Goal: Task Accomplishment & Management: Complete application form

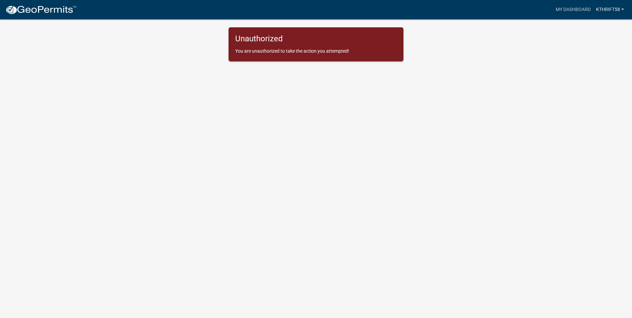
click at [608, 8] on link "Kthrift58" at bounding box center [609, 9] width 33 height 13
click at [596, 27] on link "Account" at bounding box center [599, 27] width 53 height 16
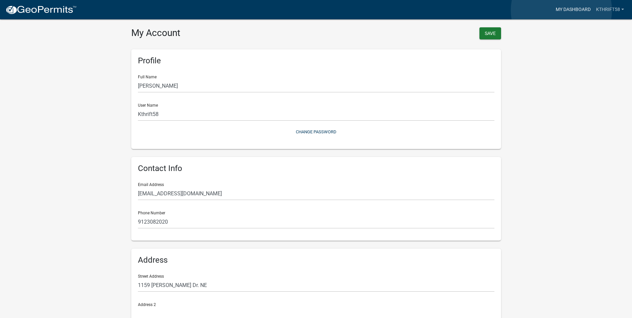
click at [561, 10] on link "My Dashboard" at bounding box center [573, 9] width 40 height 13
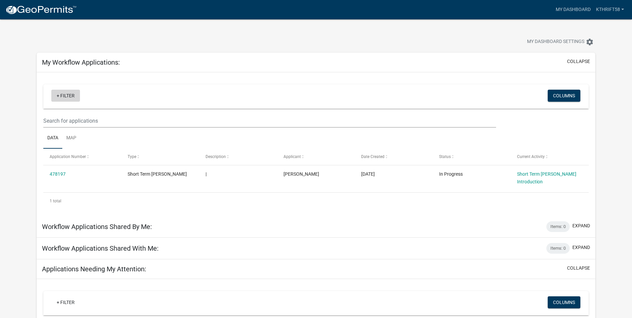
click at [69, 94] on link "+ Filter" at bounding box center [65, 96] width 29 height 12
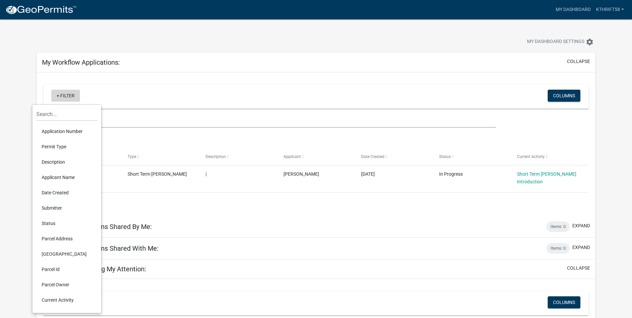
click at [69, 95] on link "+ Filter" at bounding box center [65, 96] width 29 height 12
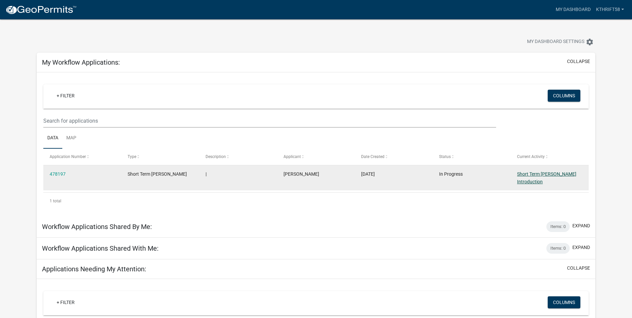
click at [567, 173] on link "Short Term Rental Registration Introduction" at bounding box center [546, 177] width 59 height 13
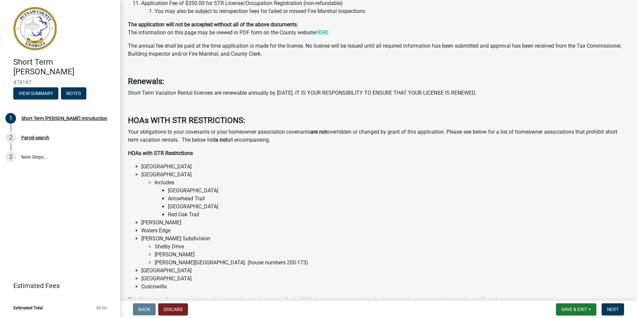
scroll to position [233, 0]
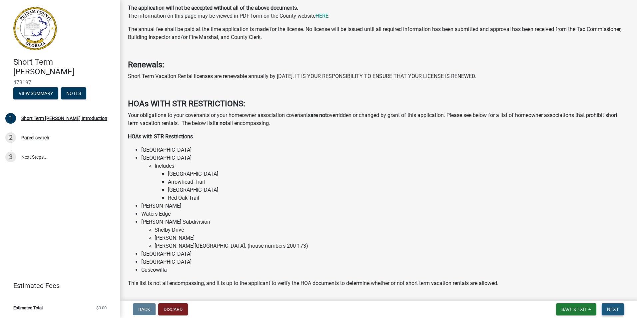
click at [611, 310] on span "Next" at bounding box center [613, 308] width 12 height 5
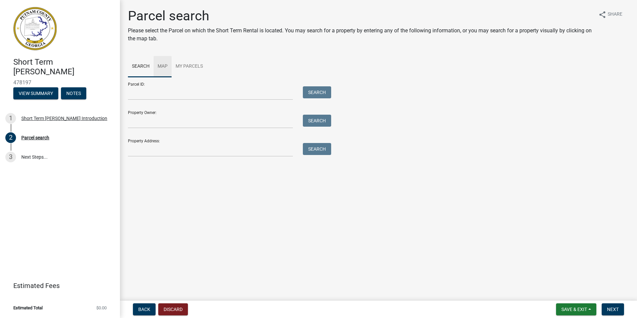
click at [164, 66] on link "Map" at bounding box center [163, 66] width 18 height 21
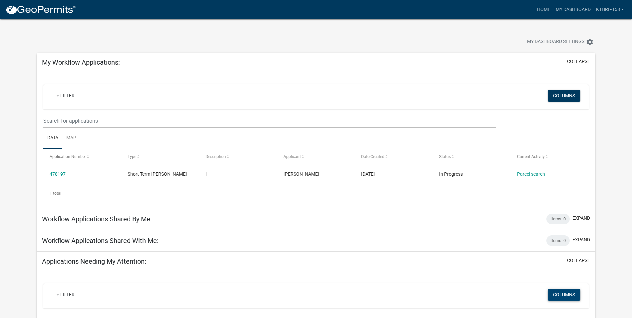
click at [554, 296] on button "Columns" at bounding box center [564, 294] width 33 height 12
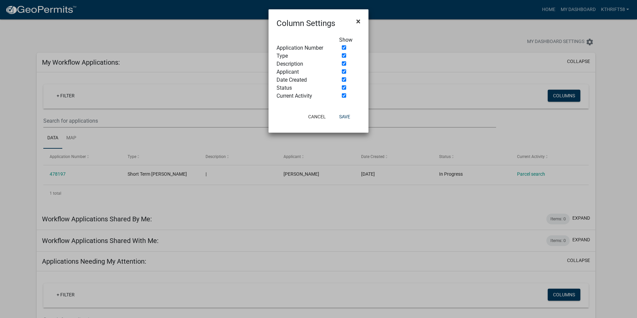
click at [359, 23] on span "×" at bounding box center [358, 21] width 4 height 9
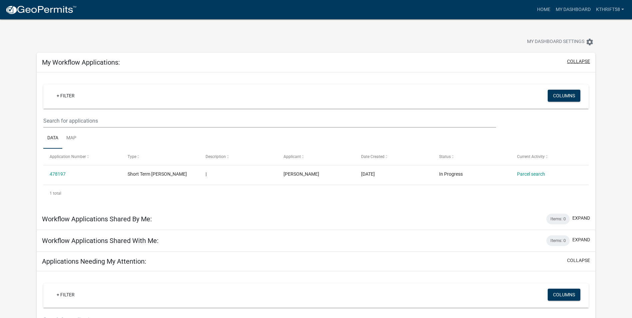
drag, startPoint x: 581, startPoint y: 58, endPoint x: 582, endPoint y: 62, distance: 3.8
click at [582, 62] on button "collapse" at bounding box center [578, 61] width 23 height 7
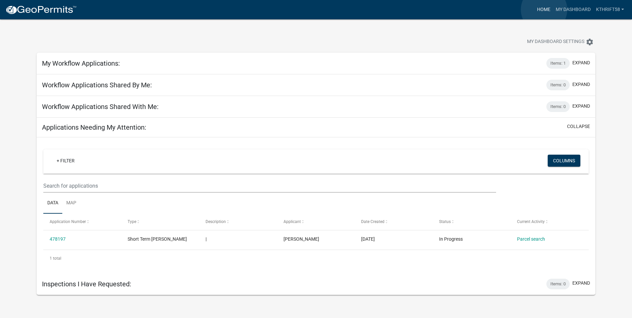
click at [544, 10] on link "Home" at bounding box center [543, 9] width 19 height 13
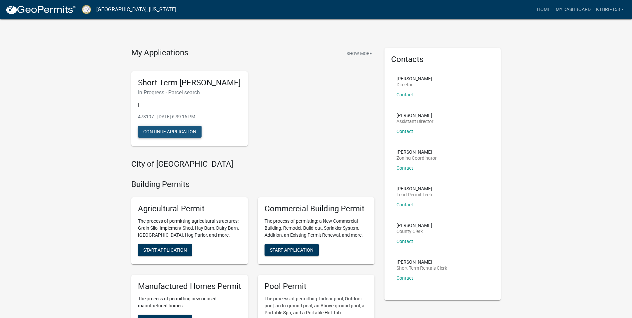
click at [168, 138] on button "Continue Application" at bounding box center [170, 132] width 64 height 12
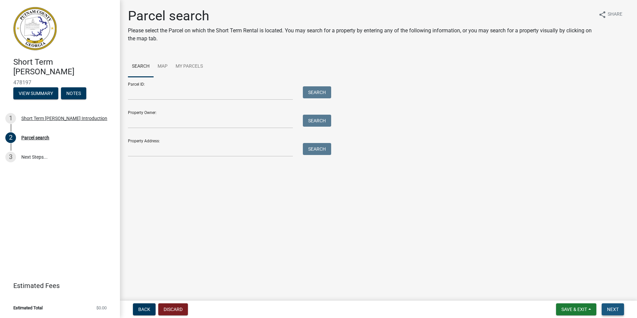
click at [615, 309] on span "Next" at bounding box center [613, 308] width 12 height 5
click at [616, 310] on span "Next" at bounding box center [613, 308] width 12 height 5
click at [143, 309] on span "Back" at bounding box center [144, 308] width 12 height 5
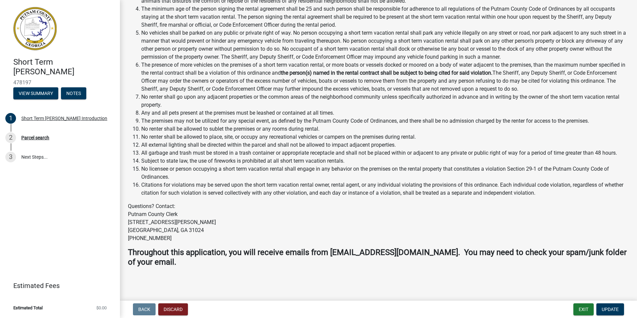
scroll to position [740, 0]
click at [605, 306] on span "Update" at bounding box center [609, 308] width 17 height 5
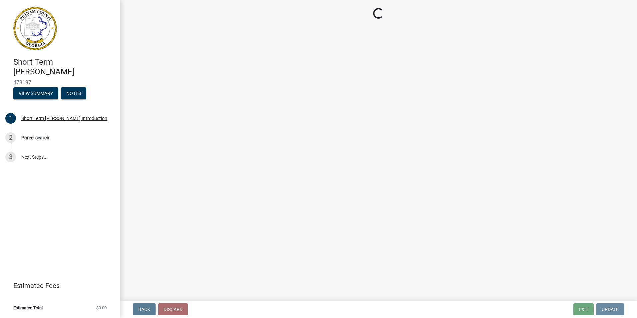
scroll to position [0, 0]
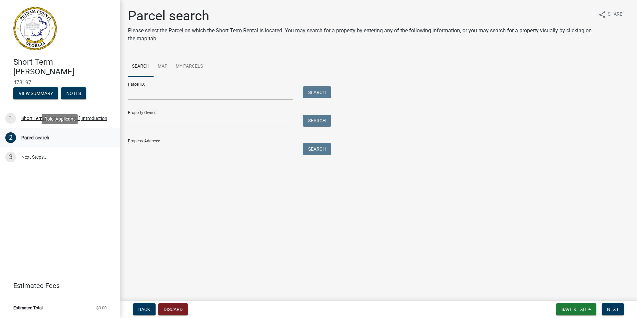
click at [45, 137] on div "Parcel search" at bounding box center [35, 137] width 28 height 5
click at [37, 117] on div "Short Term Rental Registration Introduction" at bounding box center [64, 118] width 86 height 5
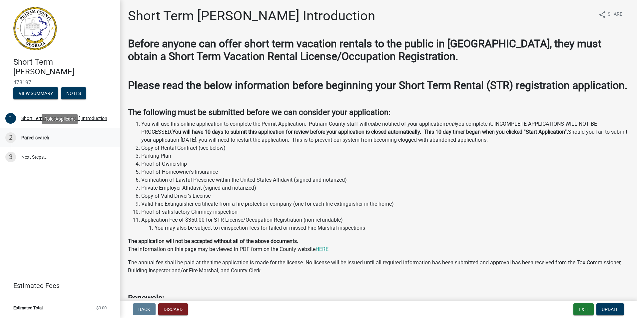
click at [36, 139] on div "Parcel search" at bounding box center [35, 137] width 28 height 5
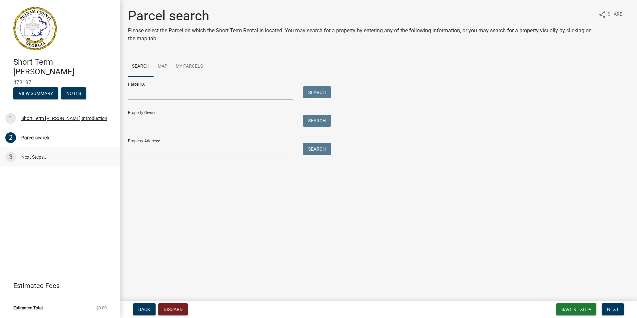
click at [37, 156] on link "3 Next Steps..." at bounding box center [60, 156] width 120 height 19
click at [34, 137] on div "Parcel search" at bounding box center [35, 137] width 28 height 5
click at [151, 95] on input "Parcel ID:" at bounding box center [210, 93] width 165 height 14
click at [147, 123] on input "Property Owner:" at bounding box center [210, 122] width 165 height 14
click at [158, 123] on input "Property Owner:" at bounding box center [210, 122] width 165 height 14
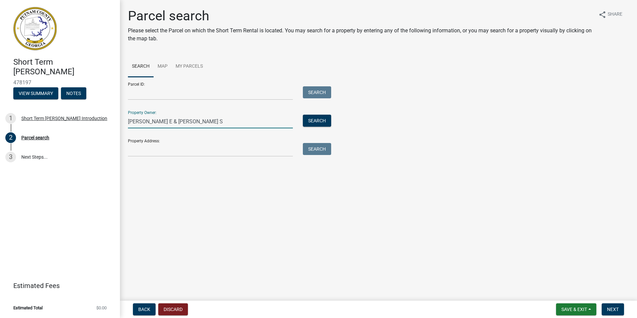
type input "SMALLWOOD JIMMIE E & SHERRY S"
click at [159, 148] on input "Property Address:" at bounding box center [210, 150] width 165 height 14
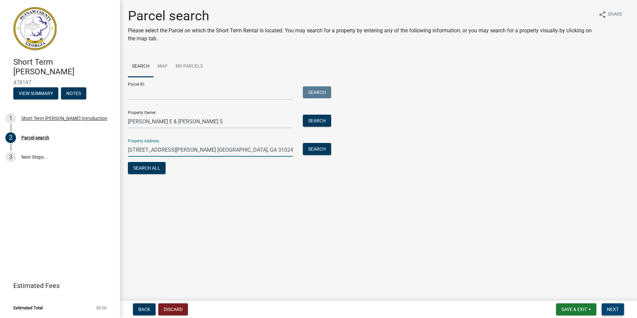
type input "321 SINCLAIR RD. EATONTON, GA 31024"
click at [615, 310] on span "Next" at bounding box center [613, 308] width 12 height 5
click at [146, 169] on button "Search All" at bounding box center [147, 168] width 38 height 12
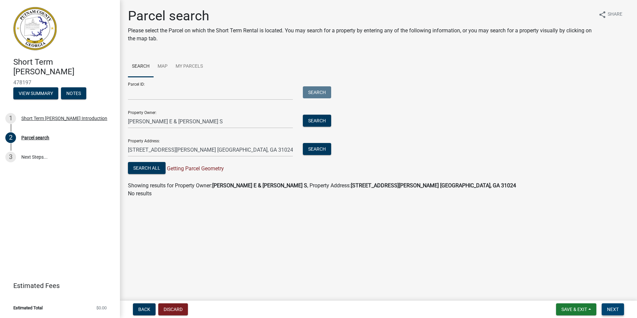
click at [618, 310] on span "Next" at bounding box center [613, 308] width 12 height 5
click at [614, 310] on span "Next" at bounding box center [613, 308] width 12 height 5
drag, startPoint x: 219, startPoint y: 121, endPoint x: 122, endPoint y: 117, distance: 97.3
click at [122, 117] on div "Parcel search Please select the Parcel on which the Short Term Rental is locate…" at bounding box center [378, 105] width 517 height 195
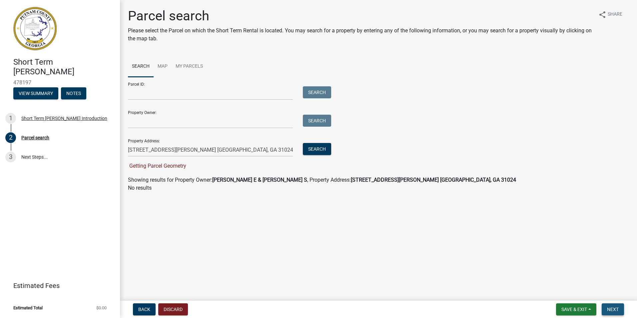
click at [614, 311] on span "Next" at bounding box center [613, 308] width 12 height 5
click at [156, 123] on input "Property Owner:" at bounding box center [210, 122] width 165 height 14
type input "KIMBERLY S THRIFT"
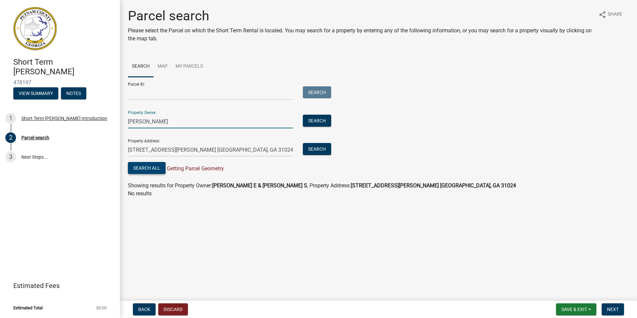
click at [158, 170] on button "Search All" at bounding box center [147, 168] width 38 height 12
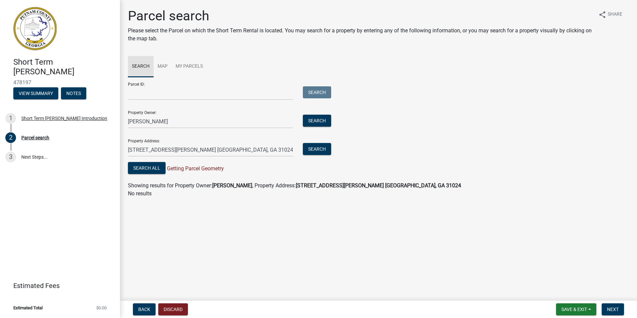
click at [139, 65] on link "Search" at bounding box center [141, 66] width 26 height 21
click at [244, 121] on input "KIMBERLY S THRIFT" at bounding box center [210, 122] width 165 height 14
drag, startPoint x: 190, startPoint y: 119, endPoint x: 125, endPoint y: 120, distance: 65.6
click at [125, 120] on div "KIMBERLY S THRIFT" at bounding box center [210, 122] width 175 height 14
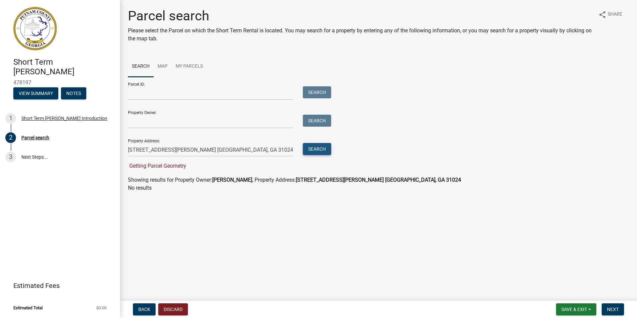
click at [312, 152] on button "Search" at bounding box center [317, 149] width 28 height 12
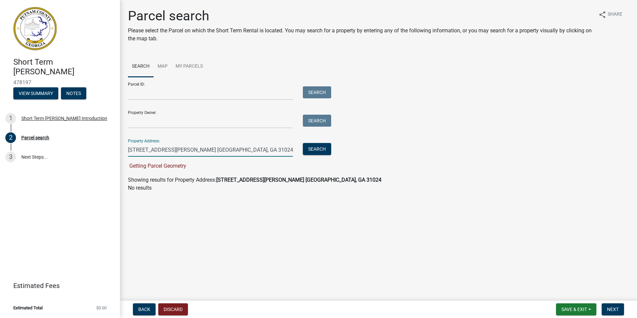
click at [234, 150] on input "321 SINCLAIR RD. EATONTON, GA 31024" at bounding box center [210, 150] width 165 height 14
type input "321 SINCLAIR RD."
click at [326, 149] on button "Search" at bounding box center [317, 149] width 28 height 12
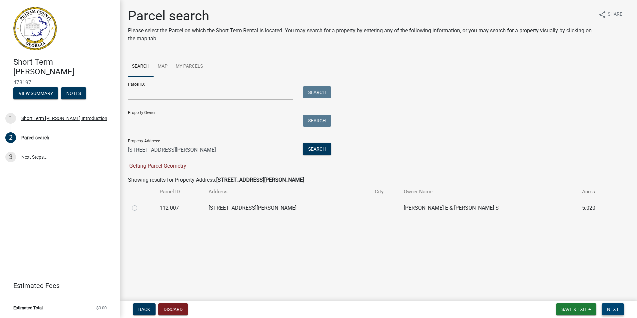
click at [614, 307] on span "Next" at bounding box center [613, 308] width 12 height 5
click at [140, 204] on label at bounding box center [140, 204] width 0 height 0
click at [140, 207] on 007 "radio" at bounding box center [142, 206] width 4 height 4
radio 007 "true"
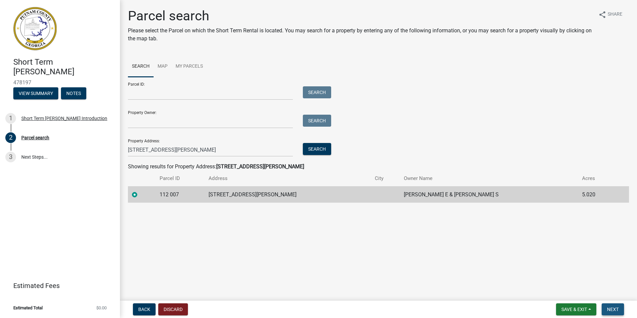
click at [611, 308] on span "Next" at bounding box center [613, 308] width 12 height 5
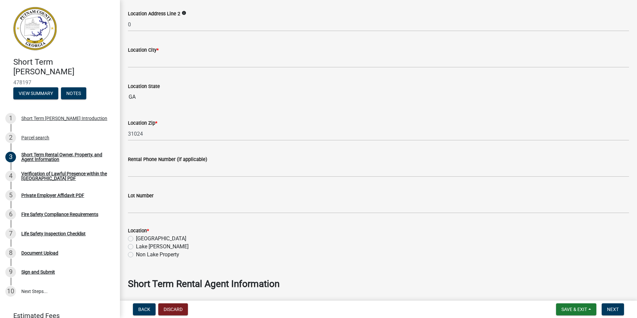
scroll to position [566, 0]
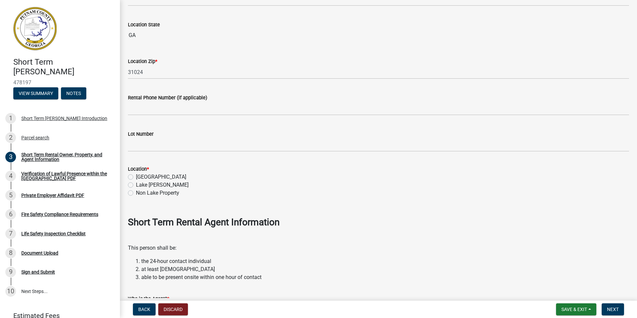
click at [136, 184] on label "Lake Sinclair" at bounding box center [162, 185] width 53 height 8
click at [136, 184] on input "Lake Sinclair" at bounding box center [138, 183] width 4 height 4
radio input "true"
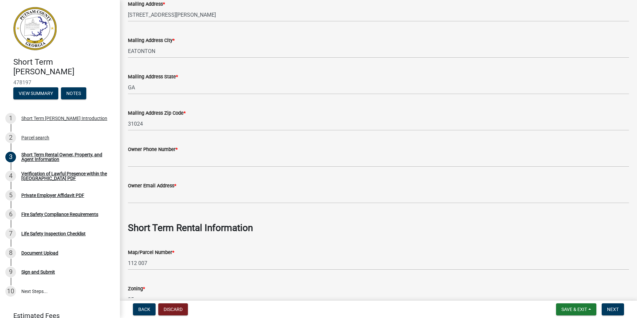
scroll to position [33, 0]
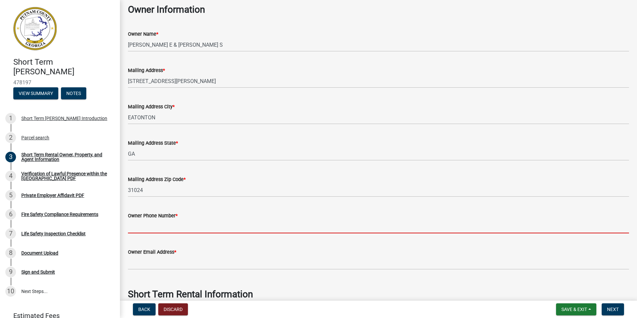
click at [154, 226] on input "Owner Phone Number *" at bounding box center [378, 226] width 501 height 14
type input "9123082020"
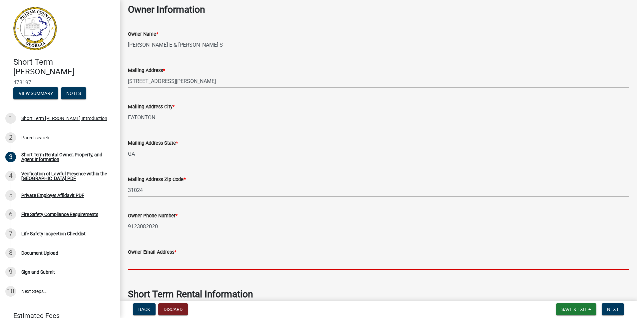
click at [157, 262] on input "Owner Email Address *" at bounding box center [378, 263] width 501 height 14
type input "k"
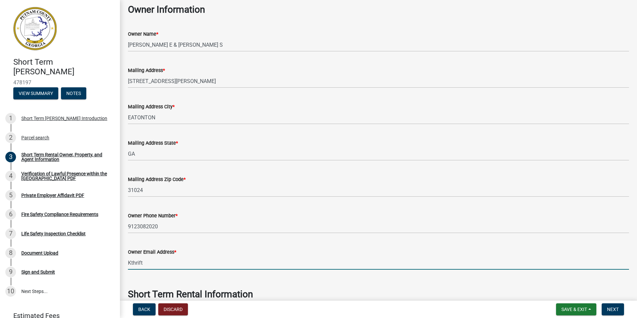
type input "kthrift43@aol.com"
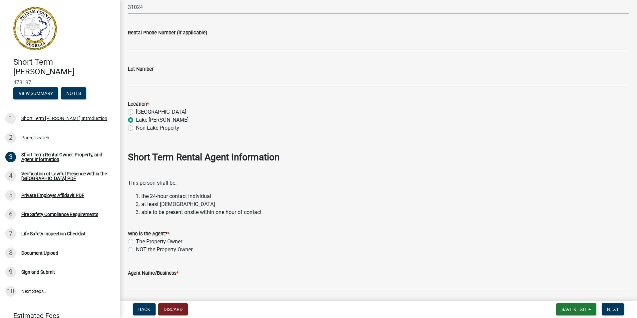
scroll to position [680, 0]
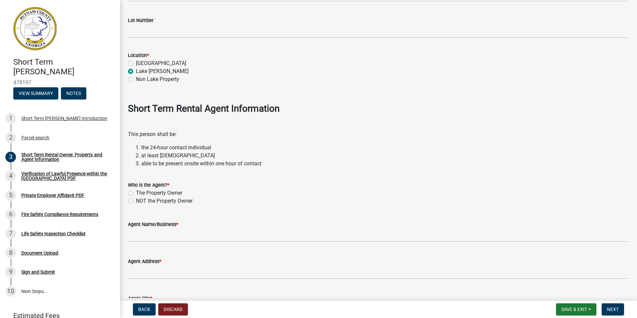
click at [136, 202] on label "NOT the Property Owner" at bounding box center [164, 201] width 57 height 8
click at [136, 201] on input "NOT the Property Owner" at bounding box center [138, 199] width 4 height 4
radio input "true"
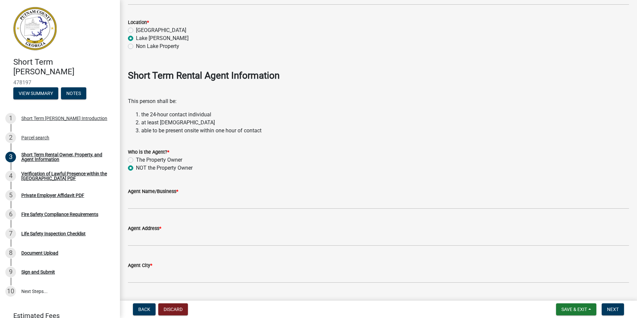
scroll to position [713, 0]
